Goal: Information Seeking & Learning: Learn about a topic

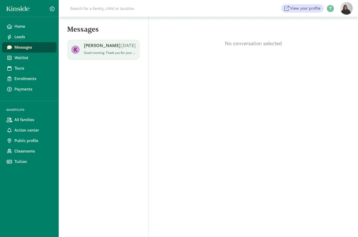
click at [109, 54] on p "Good morning. Thank you for your interest in Under the Son Christian Academy. W…" at bounding box center [110, 53] width 52 height 4
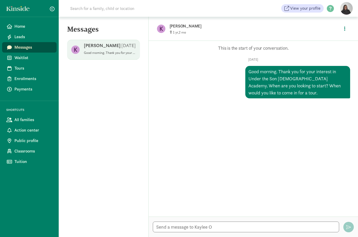
scroll to position [18, 0]
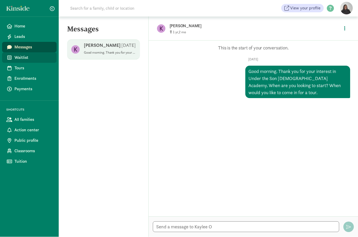
click at [27, 59] on span "Waitlist" at bounding box center [33, 58] width 38 height 6
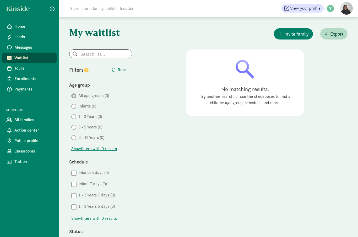
click at [78, 72] on div "Filters" at bounding box center [84, 70] width 31 height 8
click at [16, 71] on span "Tours" at bounding box center [33, 68] width 38 height 6
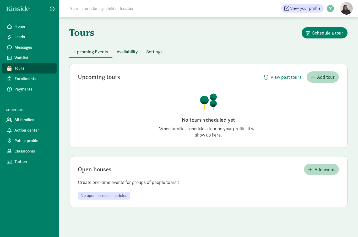
click at [123, 52] on span "Availability" at bounding box center [127, 51] width 21 height 7
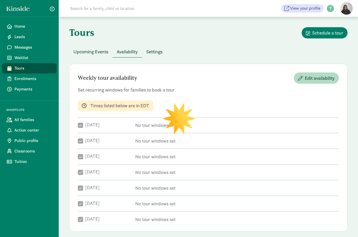
checkbox input "true"
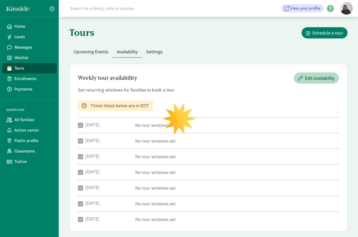
checkbox input "true"
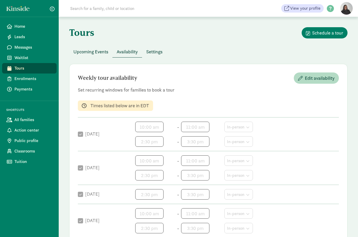
click at [154, 52] on span "Settings" at bounding box center [154, 51] width 16 height 7
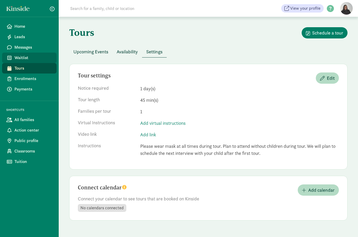
click at [25, 57] on span "Waitlist" at bounding box center [33, 58] width 38 height 6
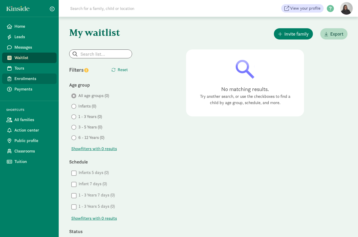
click at [30, 79] on span "Enrollments" at bounding box center [33, 79] width 38 height 6
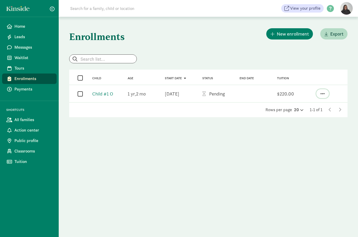
click at [322, 94] on span "button" at bounding box center [322, 93] width 4 height 5
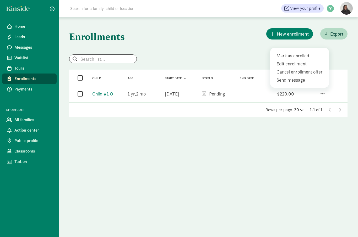
click at [292, 81] on div "Send message" at bounding box center [300, 79] width 48 height 7
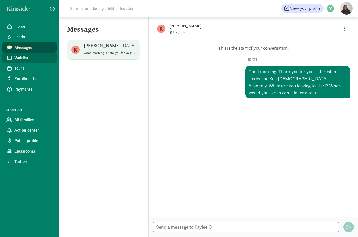
click at [22, 58] on span "Waitlist" at bounding box center [33, 58] width 38 height 6
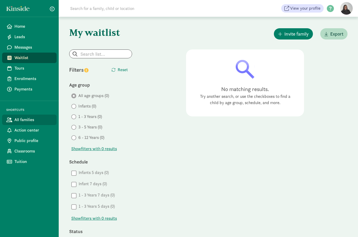
click at [27, 118] on span "All families" at bounding box center [33, 120] width 38 height 6
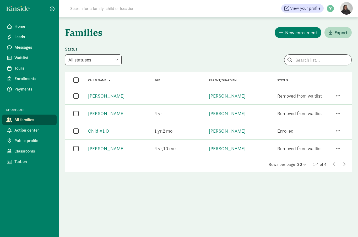
click at [75, 97] on input "checkbox" at bounding box center [75, 95] width 5 height 7
checkbox input "true"
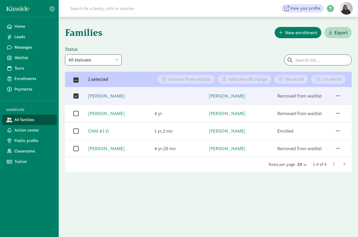
click at [76, 113] on input "checkbox" at bounding box center [75, 113] width 5 height 7
checkbox input "true"
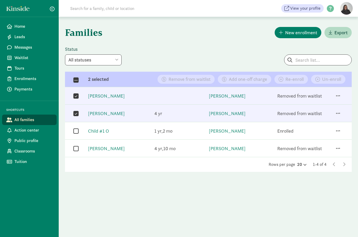
click at [75, 148] on input "checkbox" at bounding box center [75, 148] width 5 height 7
checkbox input "true"
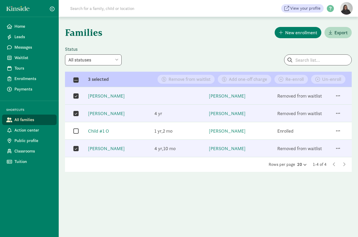
select select "deleted"
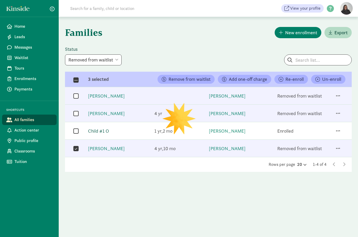
checkbox input "false"
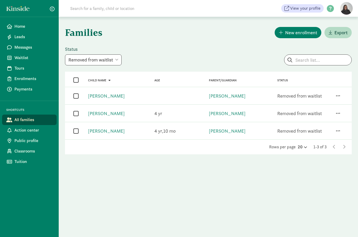
select select "filled"
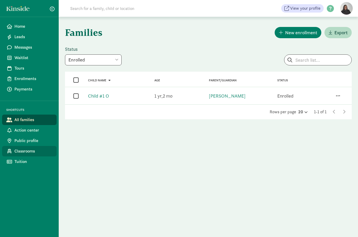
click at [25, 151] on span "Classrooms" at bounding box center [33, 151] width 38 height 6
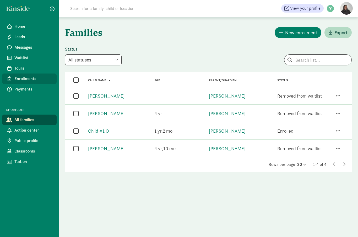
click at [20, 84] on link "Enrollments" at bounding box center [29, 79] width 54 height 10
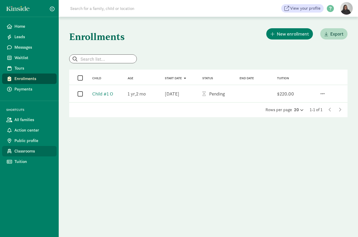
click at [30, 152] on span "Classrooms" at bounding box center [33, 151] width 38 height 6
